Goal: Task Accomplishment & Management: Use online tool/utility

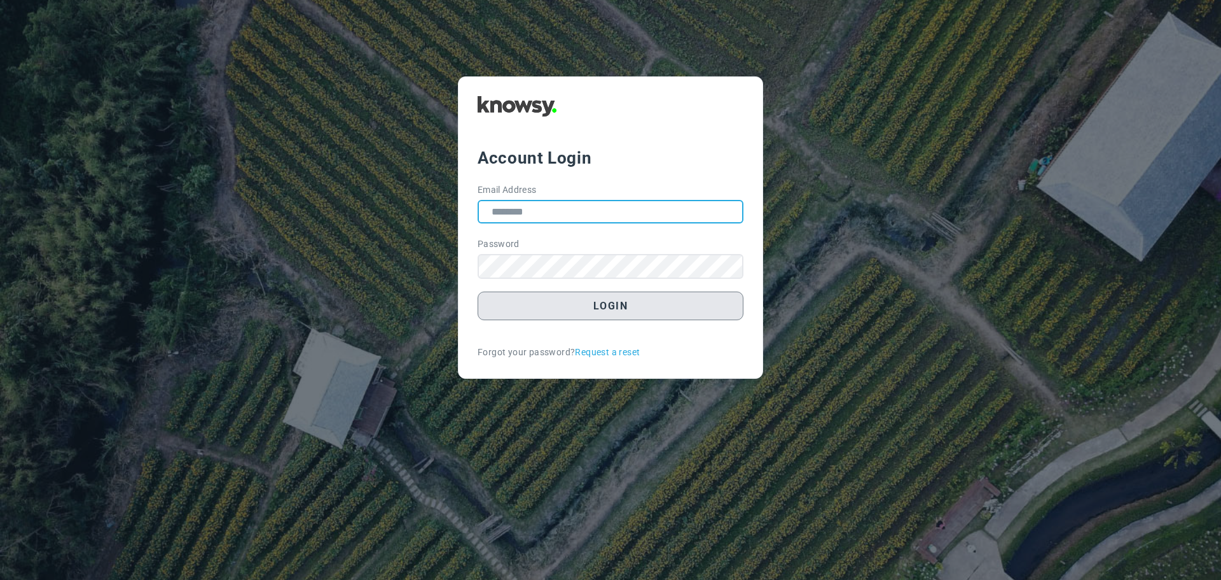
type input "**********"
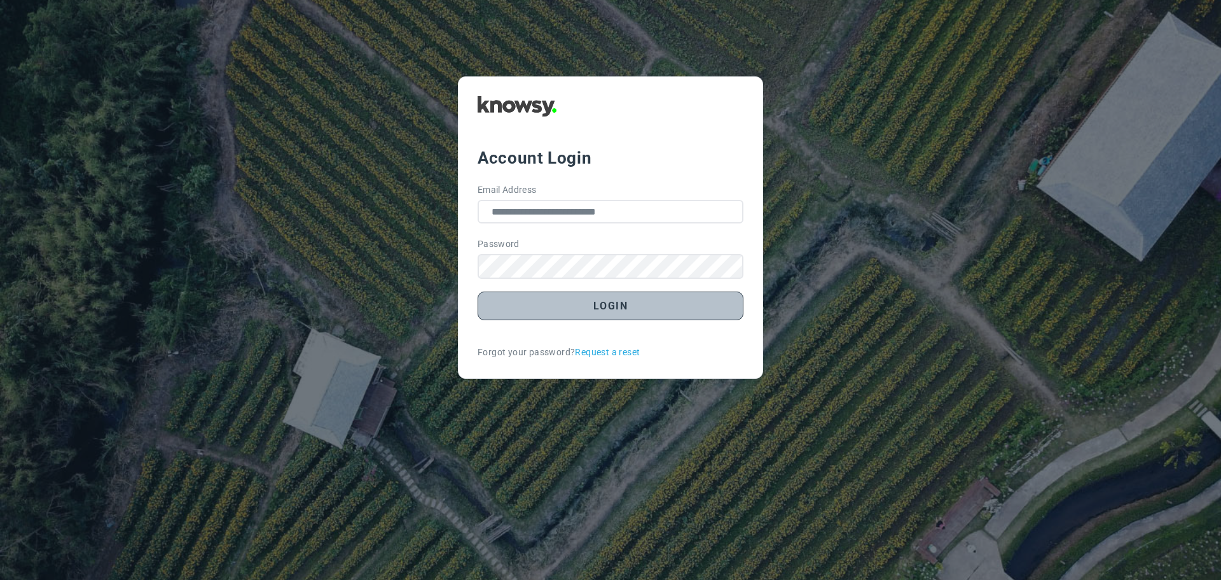
click at [616, 305] on button "Login" at bounding box center [611, 305] width 266 height 29
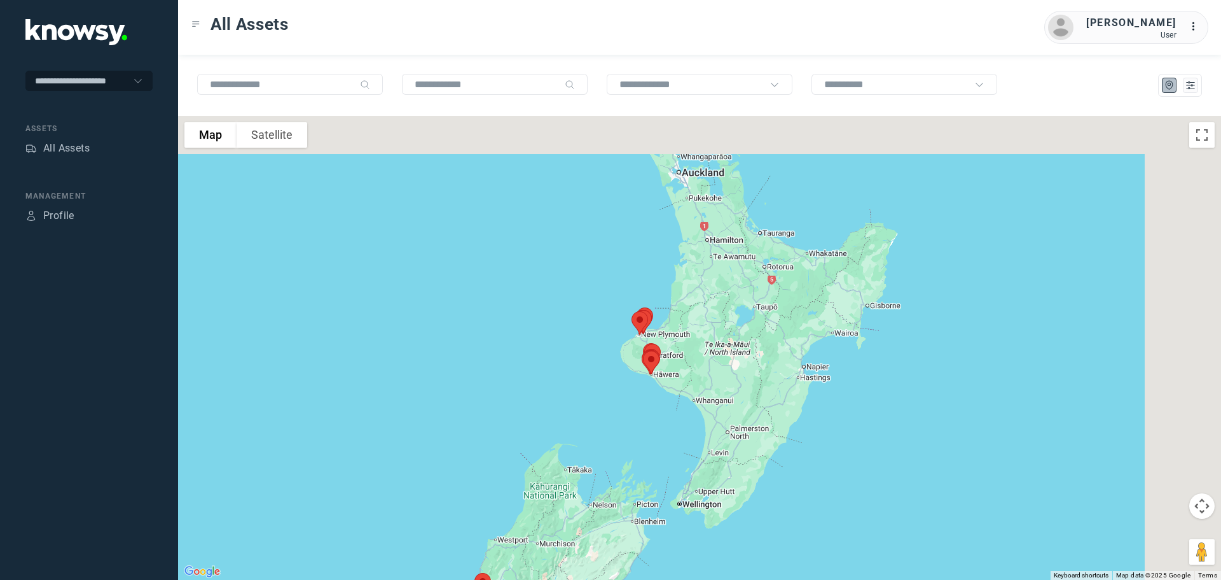
drag, startPoint x: 711, startPoint y: 274, endPoint x: 545, endPoint y: 404, distance: 211.2
click at [548, 405] on div at bounding box center [699, 348] width 1043 height 464
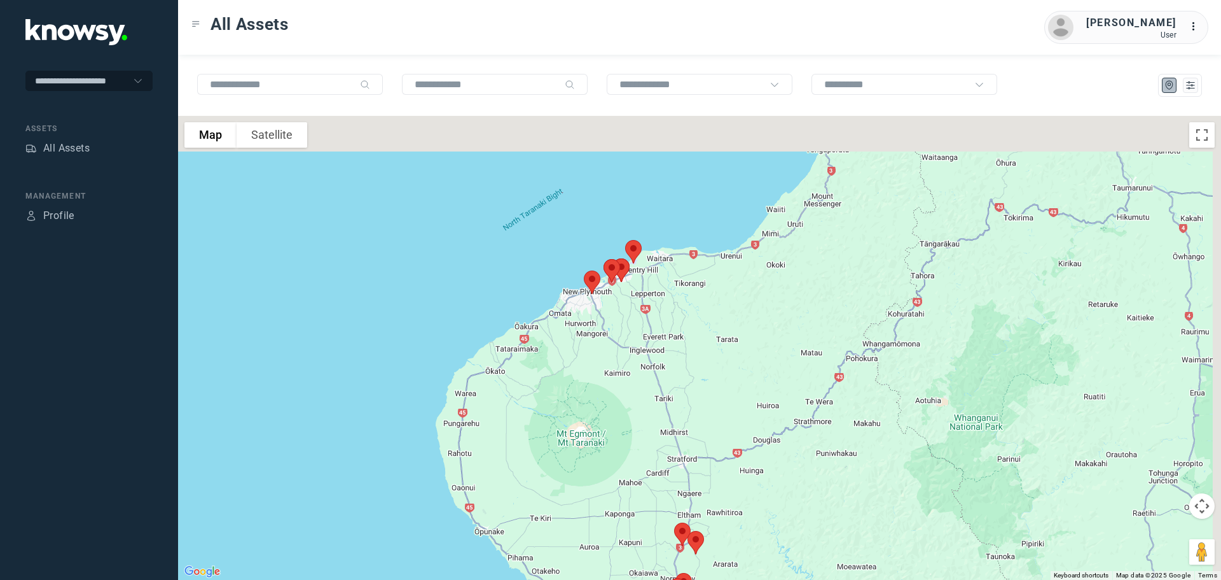
drag, startPoint x: 650, startPoint y: 345, endPoint x: 622, endPoint y: 398, distance: 59.8
click at [629, 396] on div at bounding box center [699, 348] width 1043 height 464
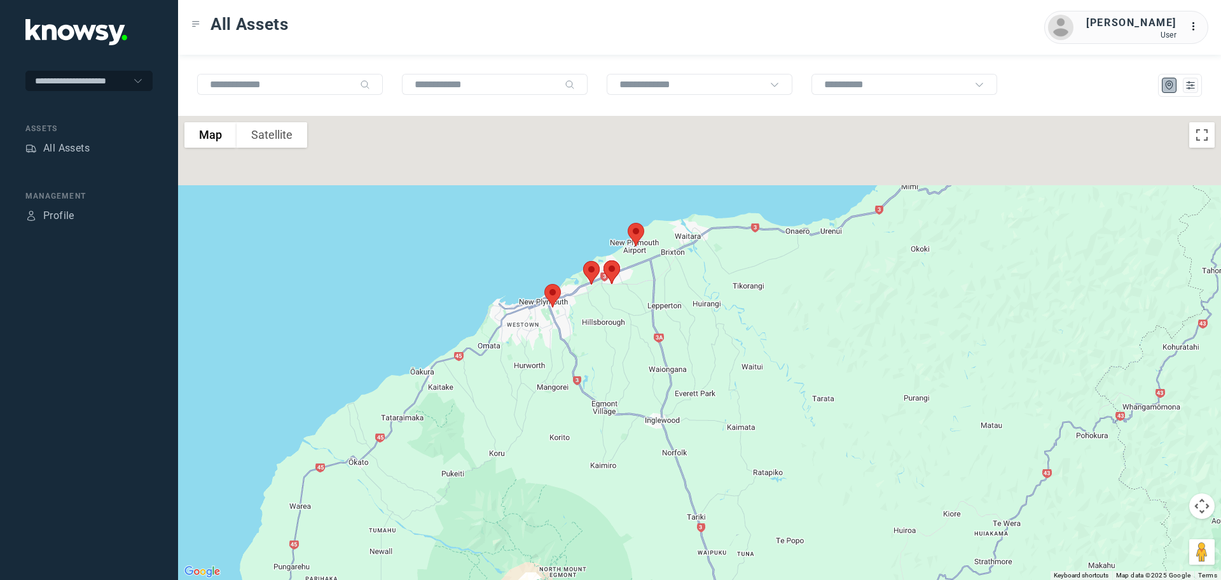
drag, startPoint x: 641, startPoint y: 312, endPoint x: 643, endPoint y: 366, distance: 53.5
click at [643, 366] on div at bounding box center [699, 348] width 1043 height 464
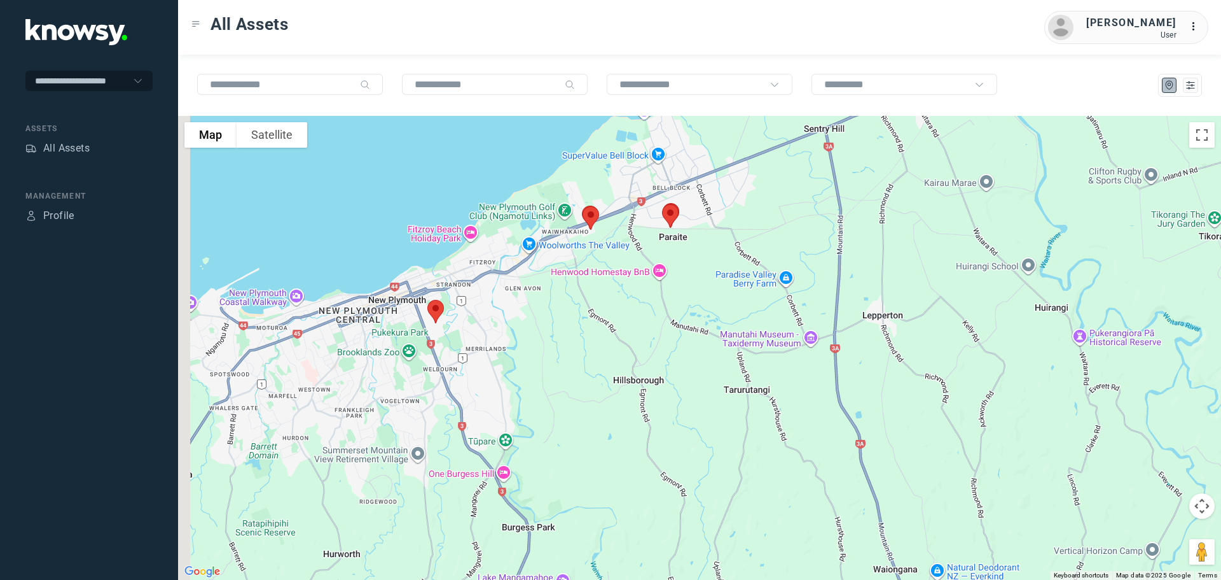
drag, startPoint x: 447, startPoint y: 226, endPoint x: 564, endPoint y: 270, distance: 125.0
click at [564, 270] on div at bounding box center [699, 348] width 1043 height 464
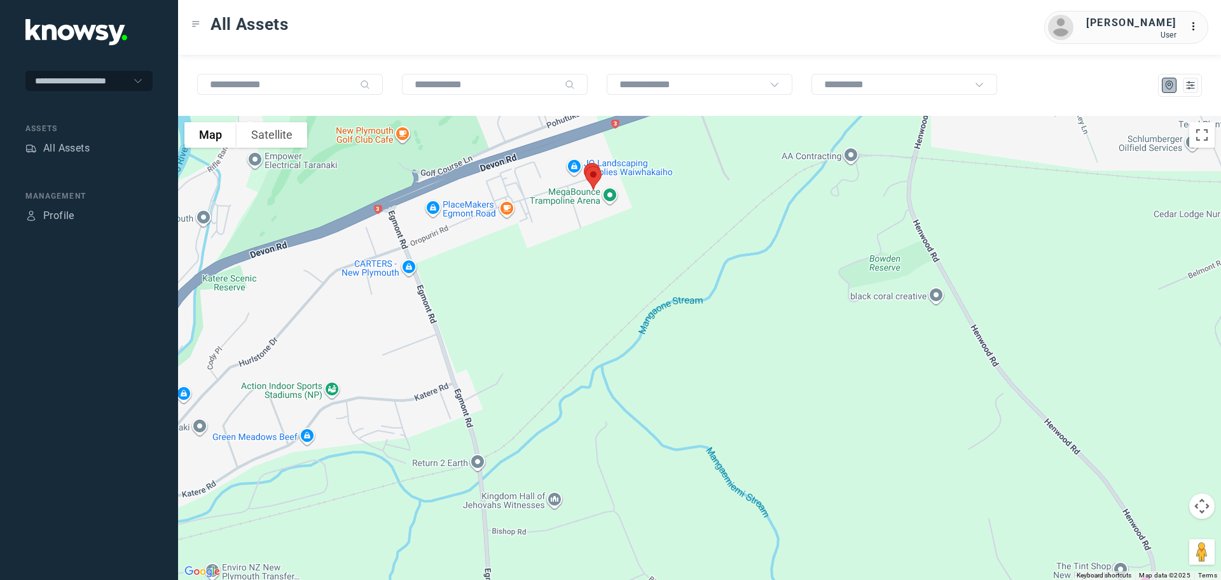
drag, startPoint x: 608, startPoint y: 214, endPoint x: 616, endPoint y: 270, distance: 56.1
click at [616, 268] on div at bounding box center [699, 348] width 1043 height 464
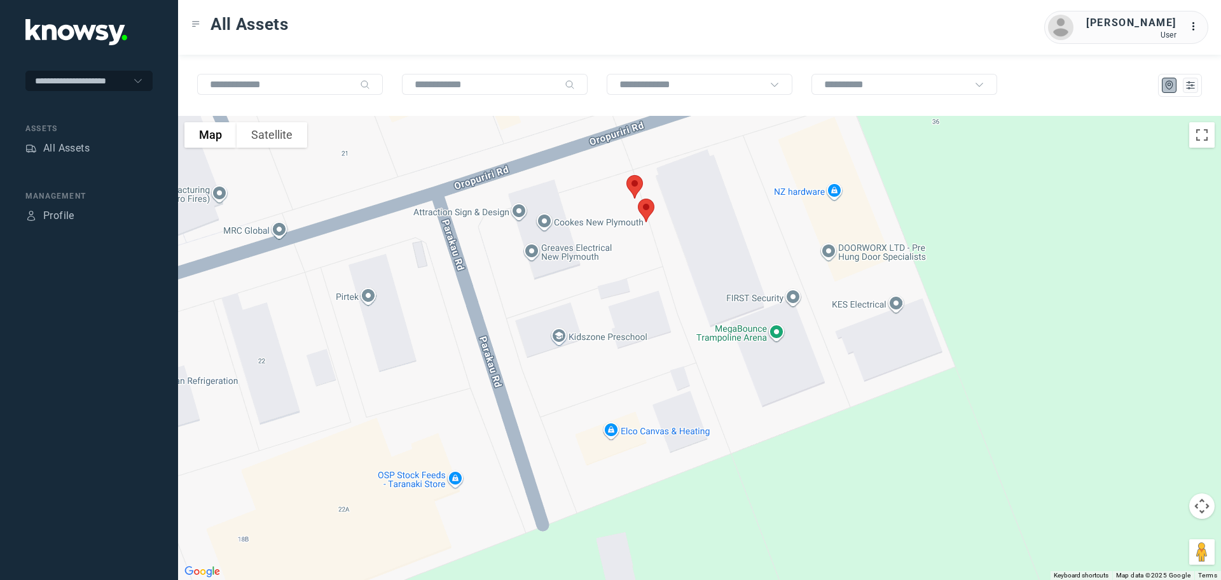
drag, startPoint x: 599, startPoint y: 202, endPoint x: 634, endPoint y: 376, distance: 177.7
click at [634, 376] on div at bounding box center [699, 348] width 1043 height 464
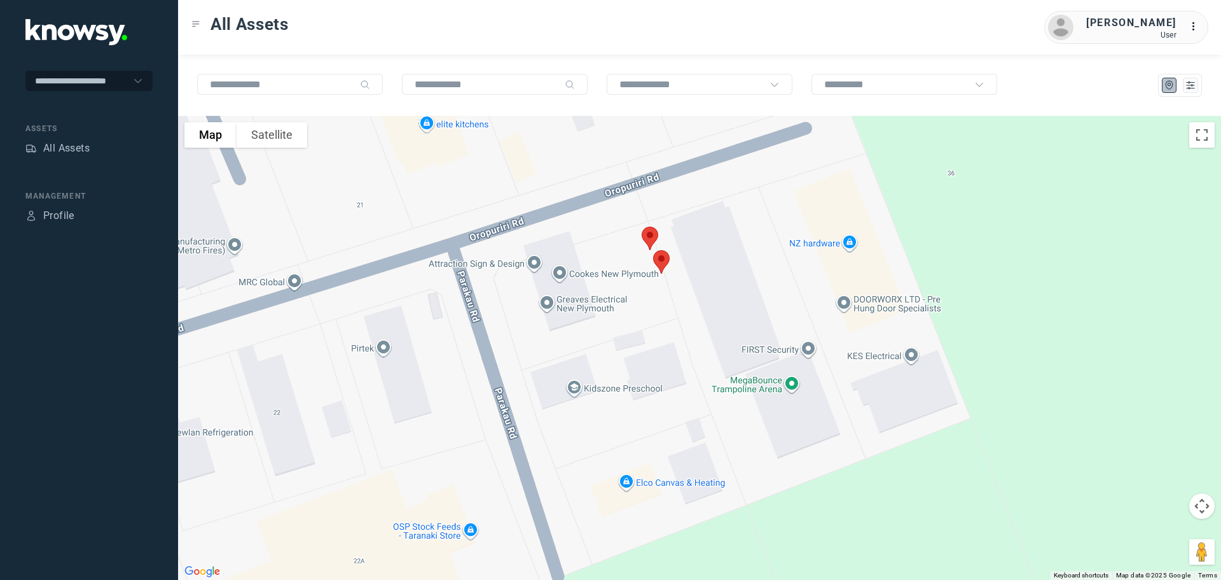
click at [662, 259] on img at bounding box center [661, 262] width 27 height 34
click at [709, 179] on button "Close" at bounding box center [704, 190] width 31 height 31
click at [651, 234] on img at bounding box center [650, 238] width 27 height 34
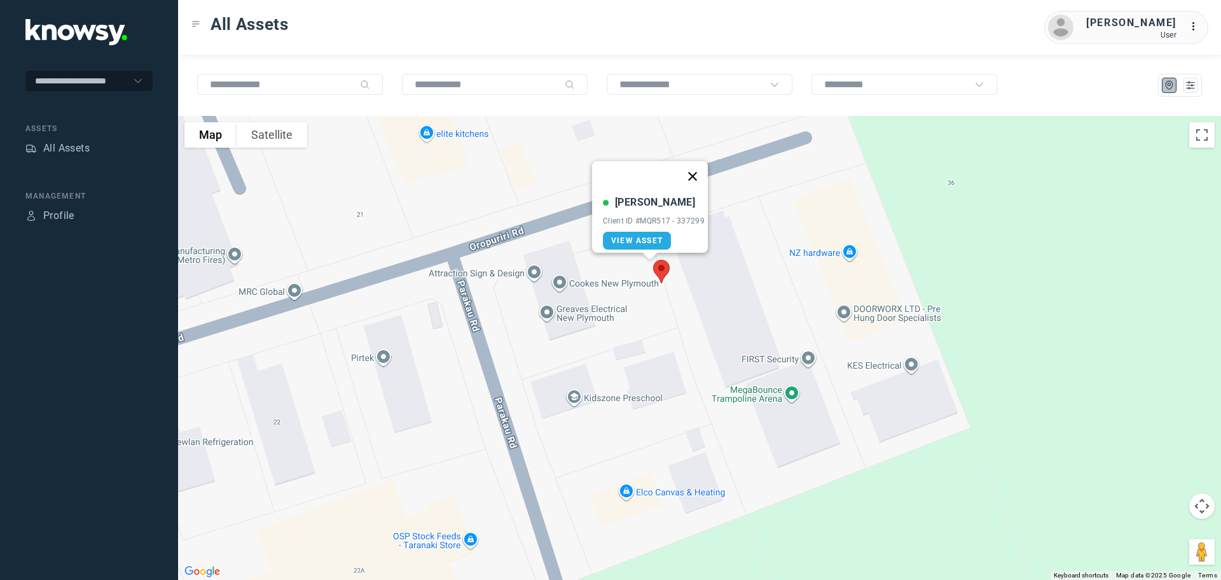
click at [699, 165] on button "Close" at bounding box center [693, 176] width 31 height 31
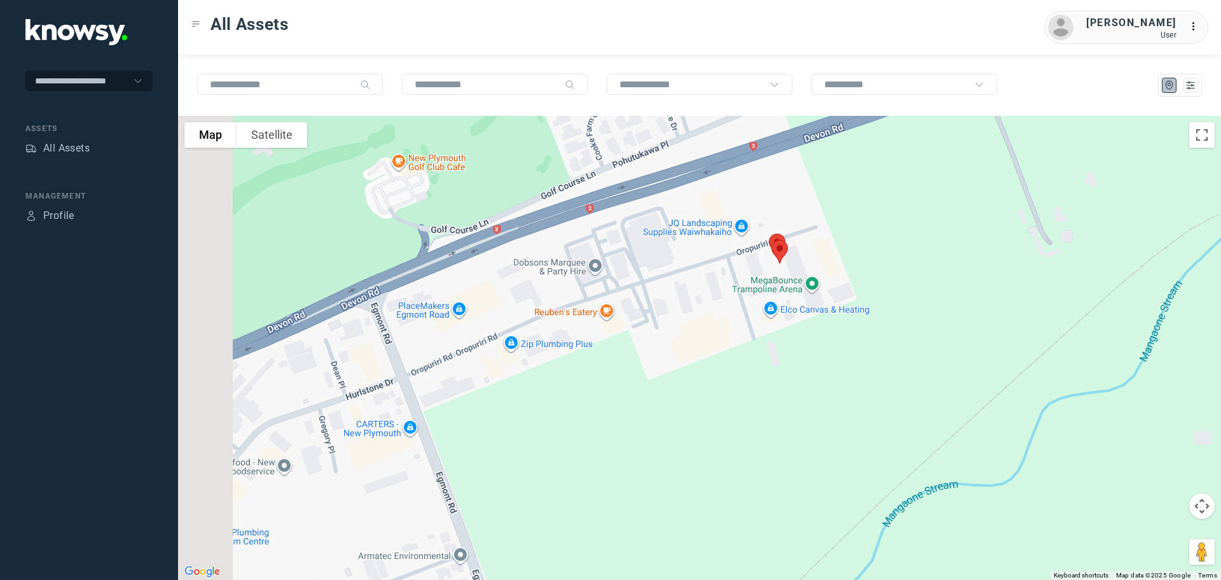
drag, startPoint x: 410, startPoint y: 341, endPoint x: 646, endPoint y: 290, distance: 241.5
click at [646, 290] on div at bounding box center [699, 348] width 1043 height 464
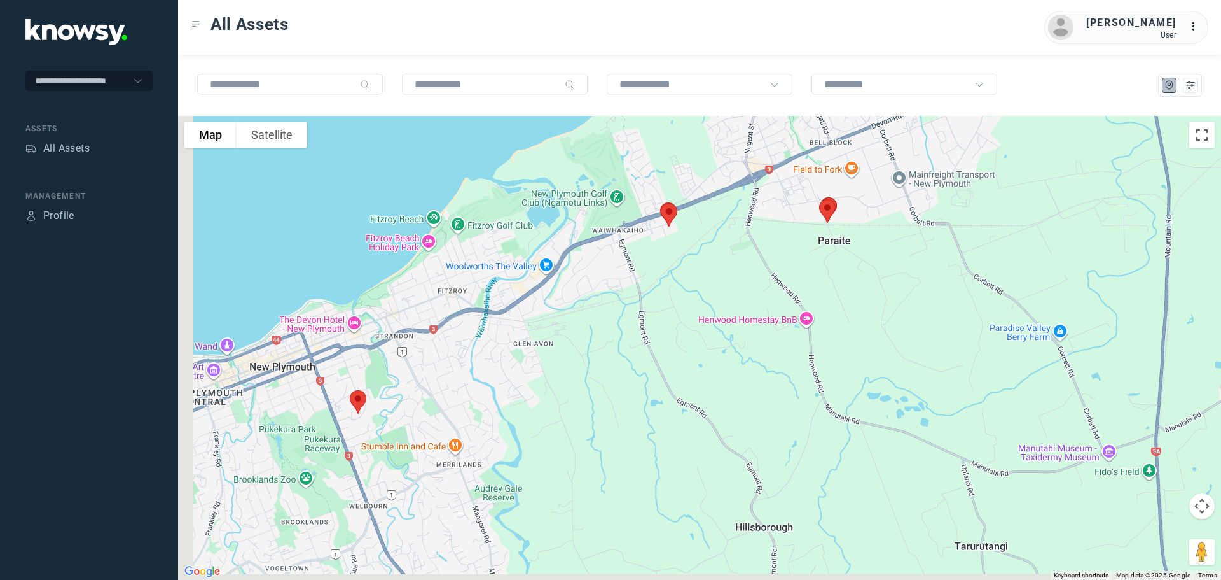
drag, startPoint x: 458, startPoint y: 396, endPoint x: 544, endPoint y: 305, distance: 125.1
click at [544, 305] on div at bounding box center [699, 348] width 1043 height 464
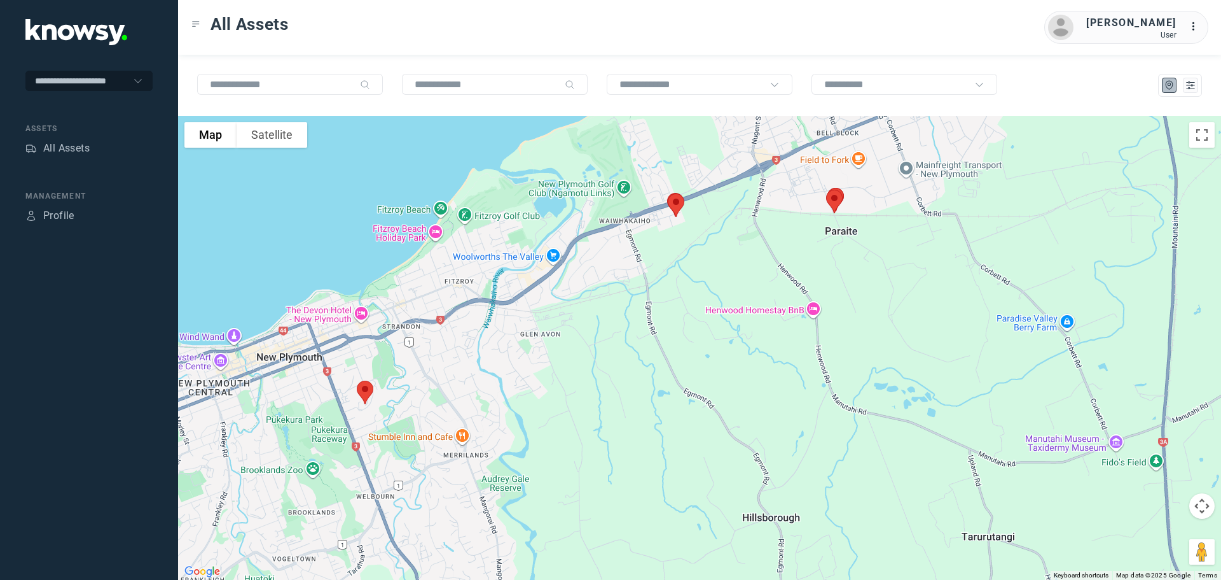
click at [365, 393] on img at bounding box center [365, 392] width 27 height 34
click at [410, 311] on button "Close" at bounding box center [406, 320] width 31 height 31
